Goal: Task Accomplishment & Management: Manage account settings

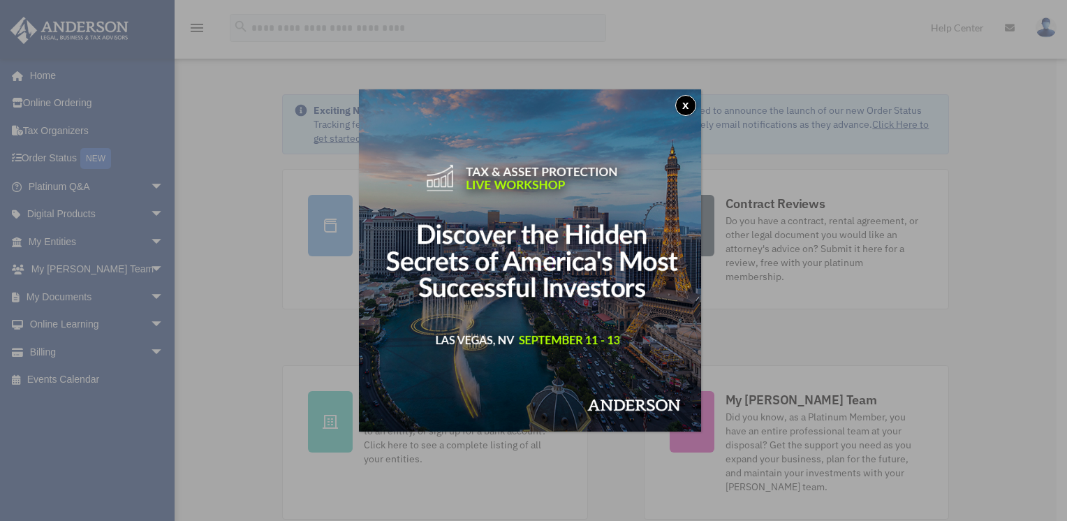
click at [693, 105] on button "x" at bounding box center [685, 105] width 21 height 21
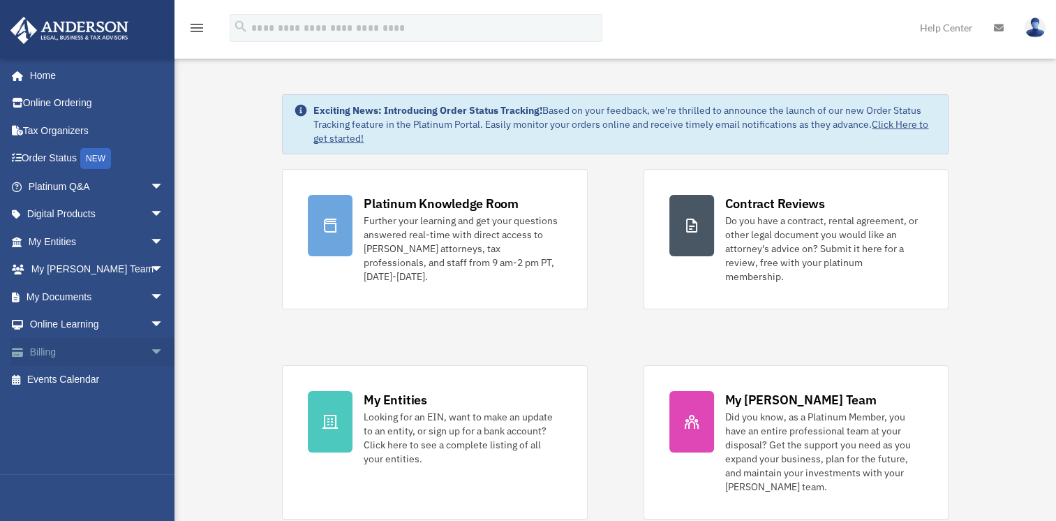
click at [75, 349] on link "Billing arrow_drop_down" at bounding box center [97, 352] width 175 height 28
click at [150, 346] on span "arrow_drop_down" at bounding box center [164, 352] width 28 height 29
click at [87, 378] on link "$ Open Invoices" at bounding box center [102, 380] width 165 height 29
click at [53, 380] on link "$ Open Invoices" at bounding box center [102, 380] width 165 height 29
click at [67, 407] on link "Past Invoices" at bounding box center [102, 408] width 165 height 28
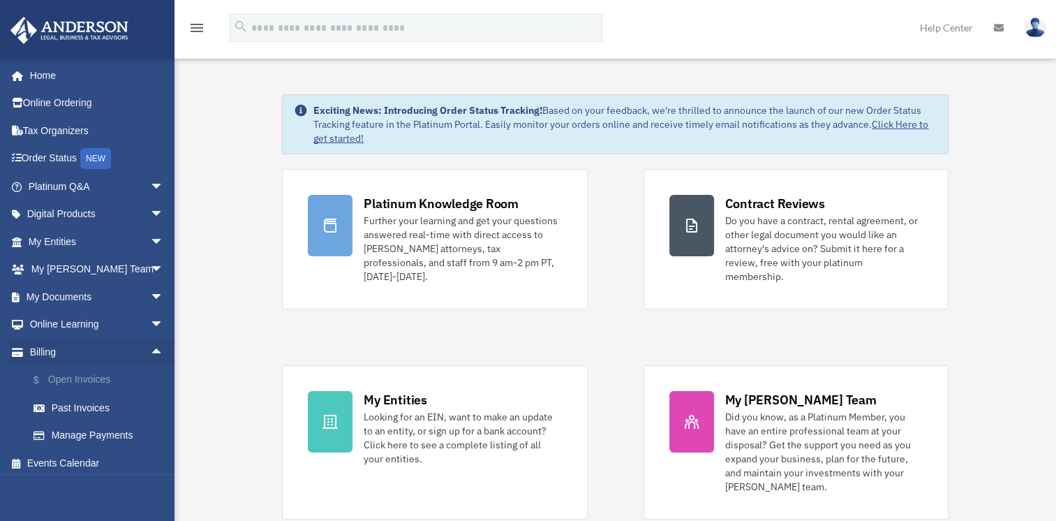
click at [82, 376] on link "$ Open Invoices" at bounding box center [102, 380] width 165 height 29
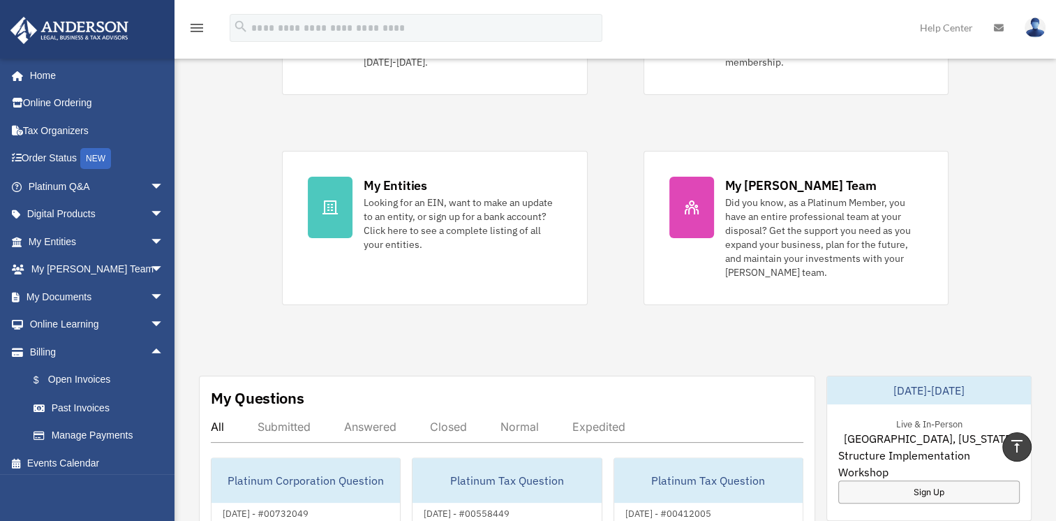
scroll to position [209, 0]
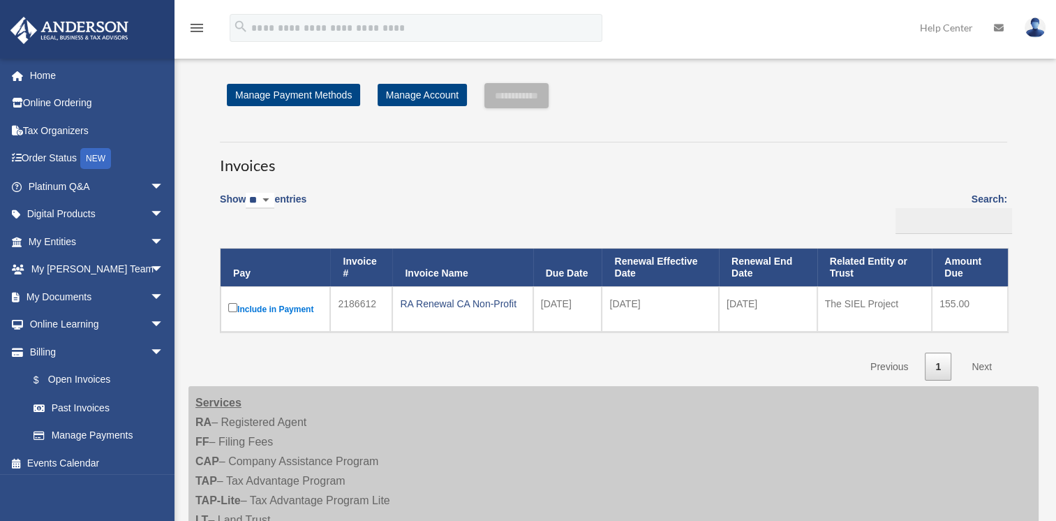
click at [994, 29] on icon at bounding box center [999, 28] width 10 height 10
